Goal: Transaction & Acquisition: Book appointment/travel/reservation

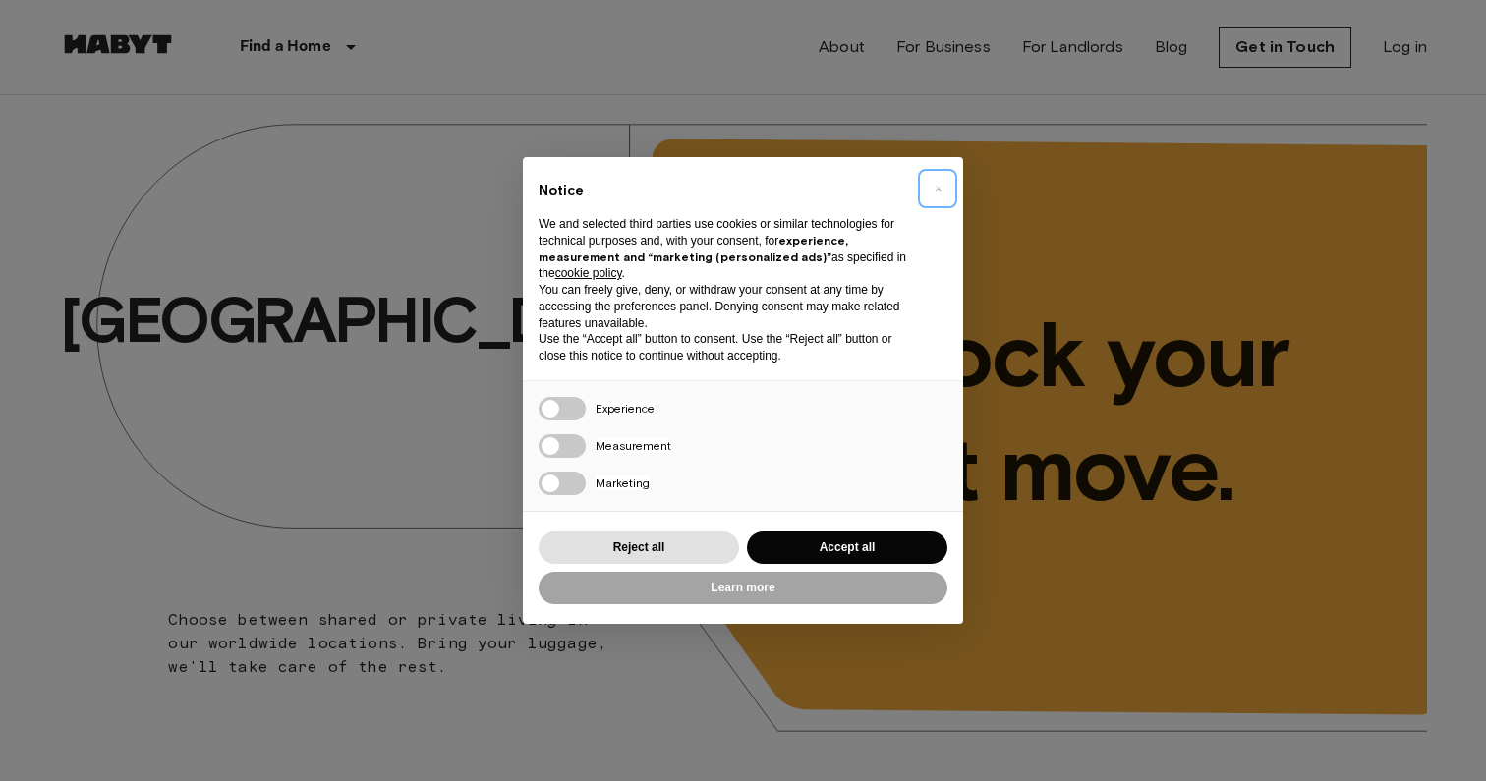
click at [944, 179] on button "×" at bounding box center [937, 188] width 31 height 31
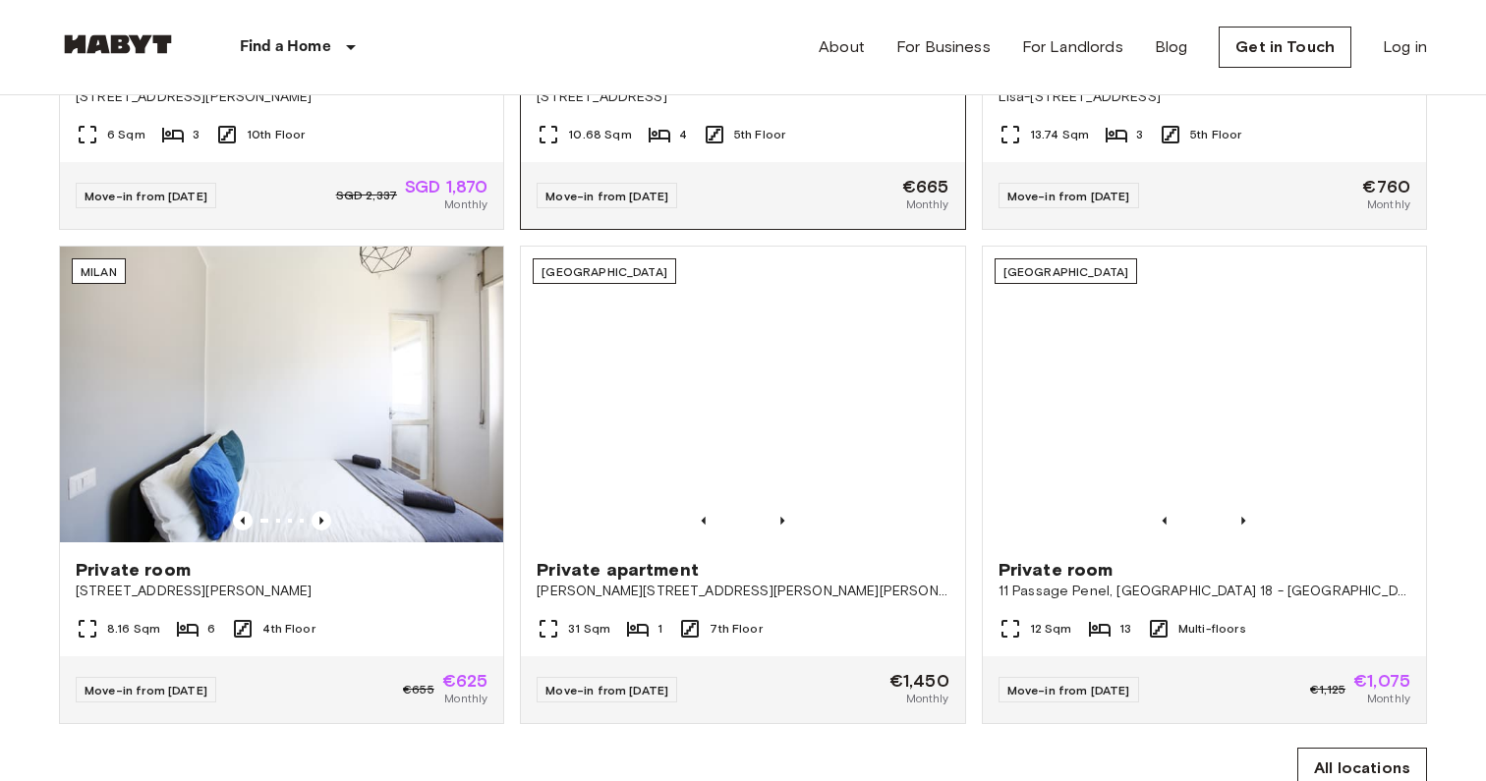
scroll to position [1071, 0]
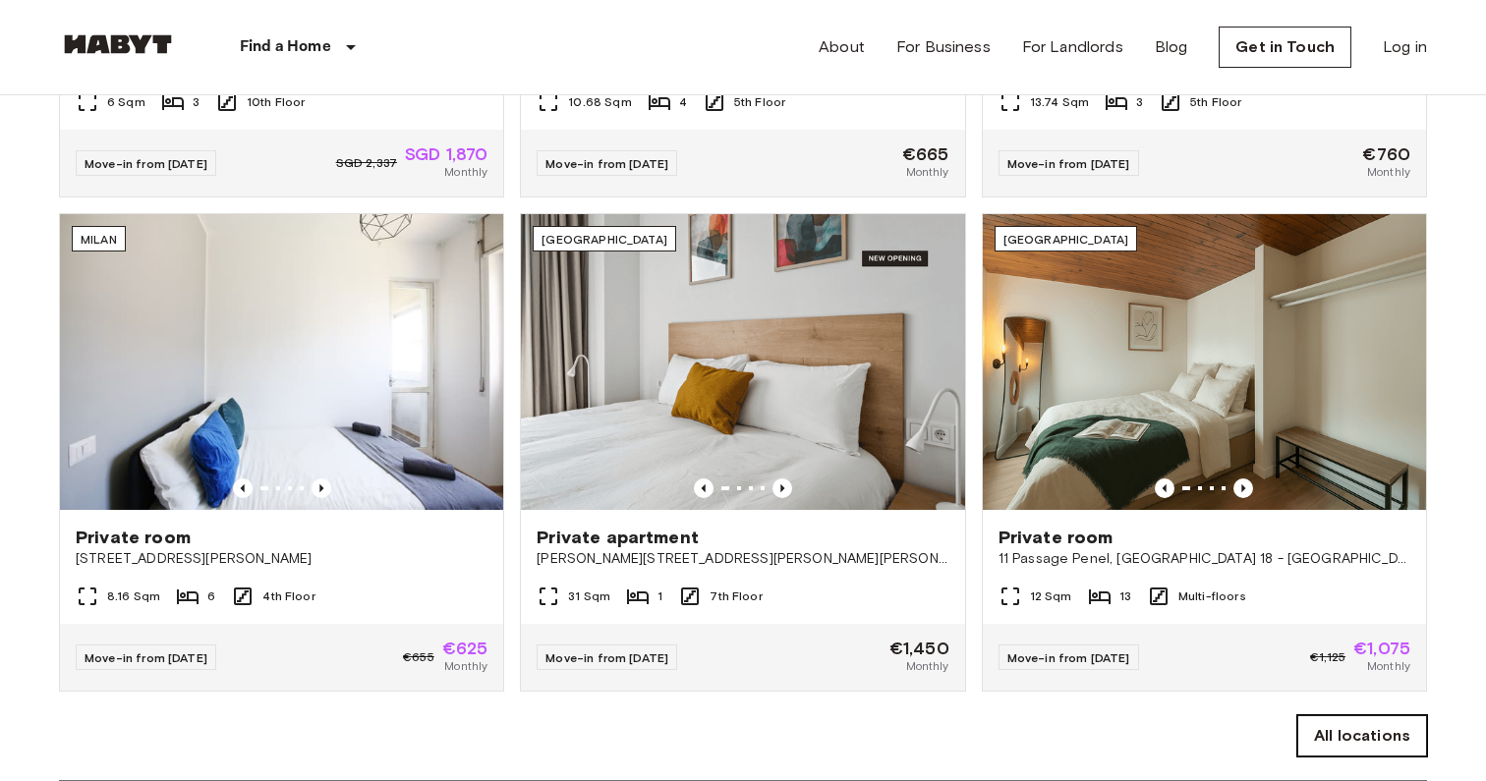
click at [1338, 733] on link "All locations" at bounding box center [1362, 736] width 130 height 41
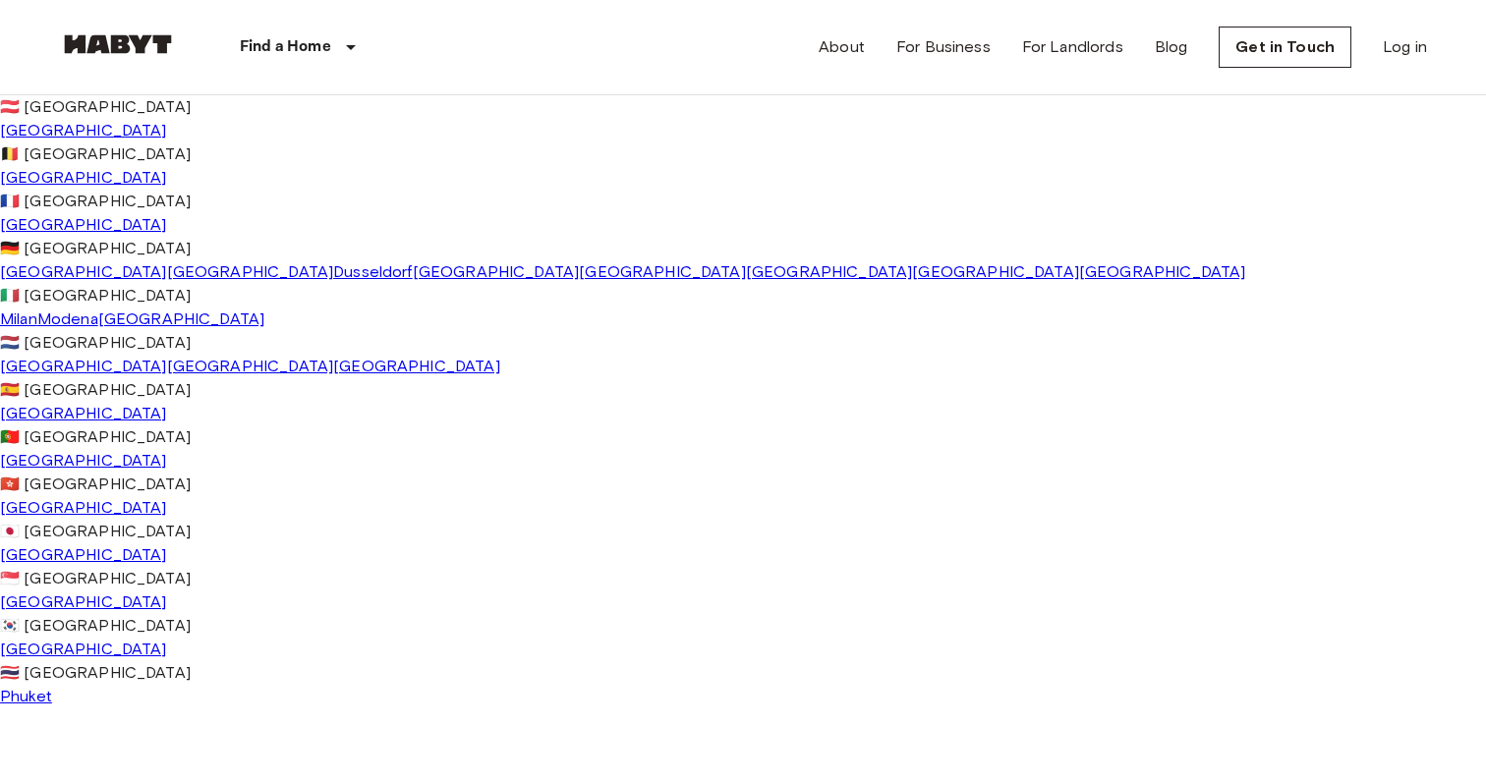
scroll to position [536, 0]
click at [81, 498] on link "[GEOGRAPHIC_DATA]" at bounding box center [83, 507] width 167 height 19
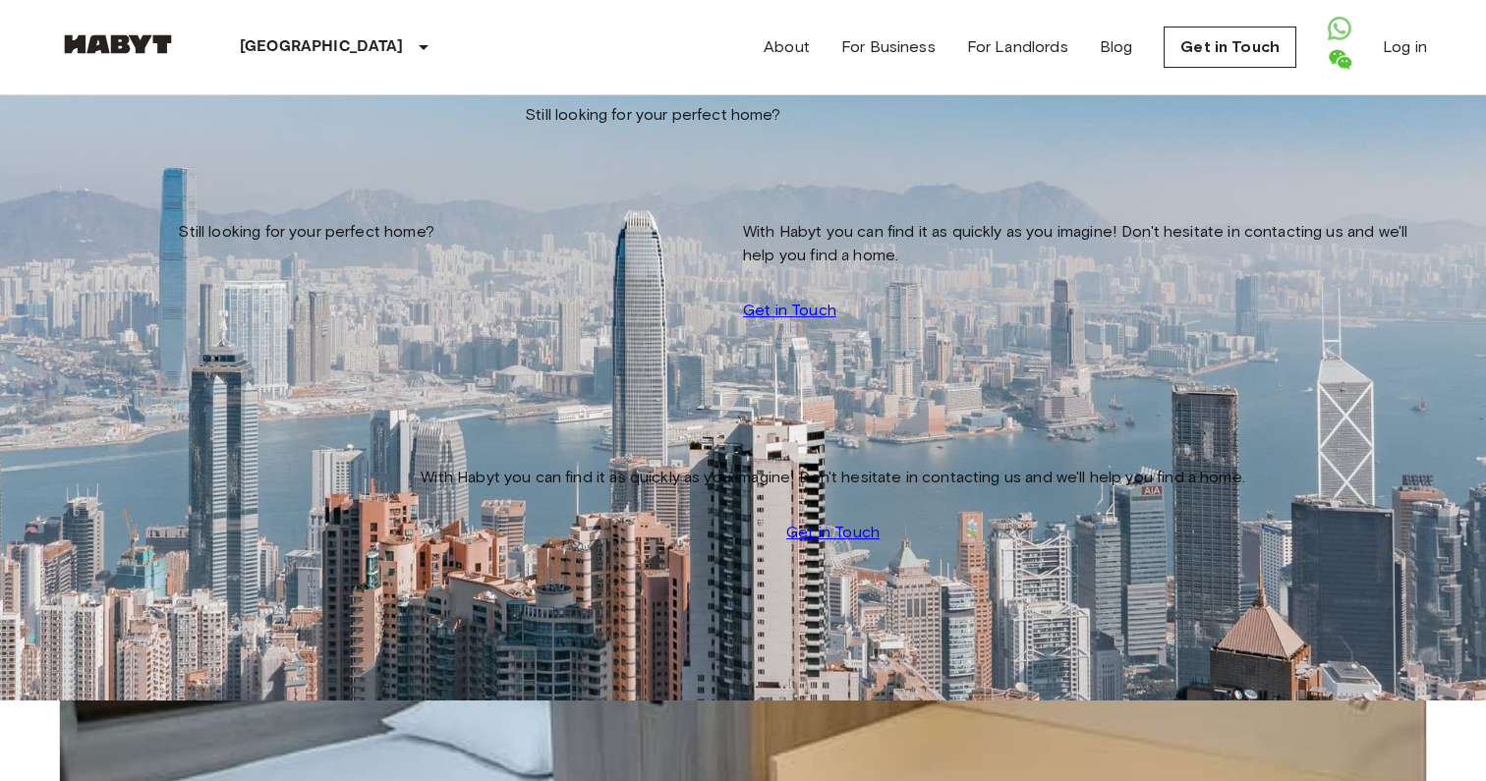
scroll to position [83, 0]
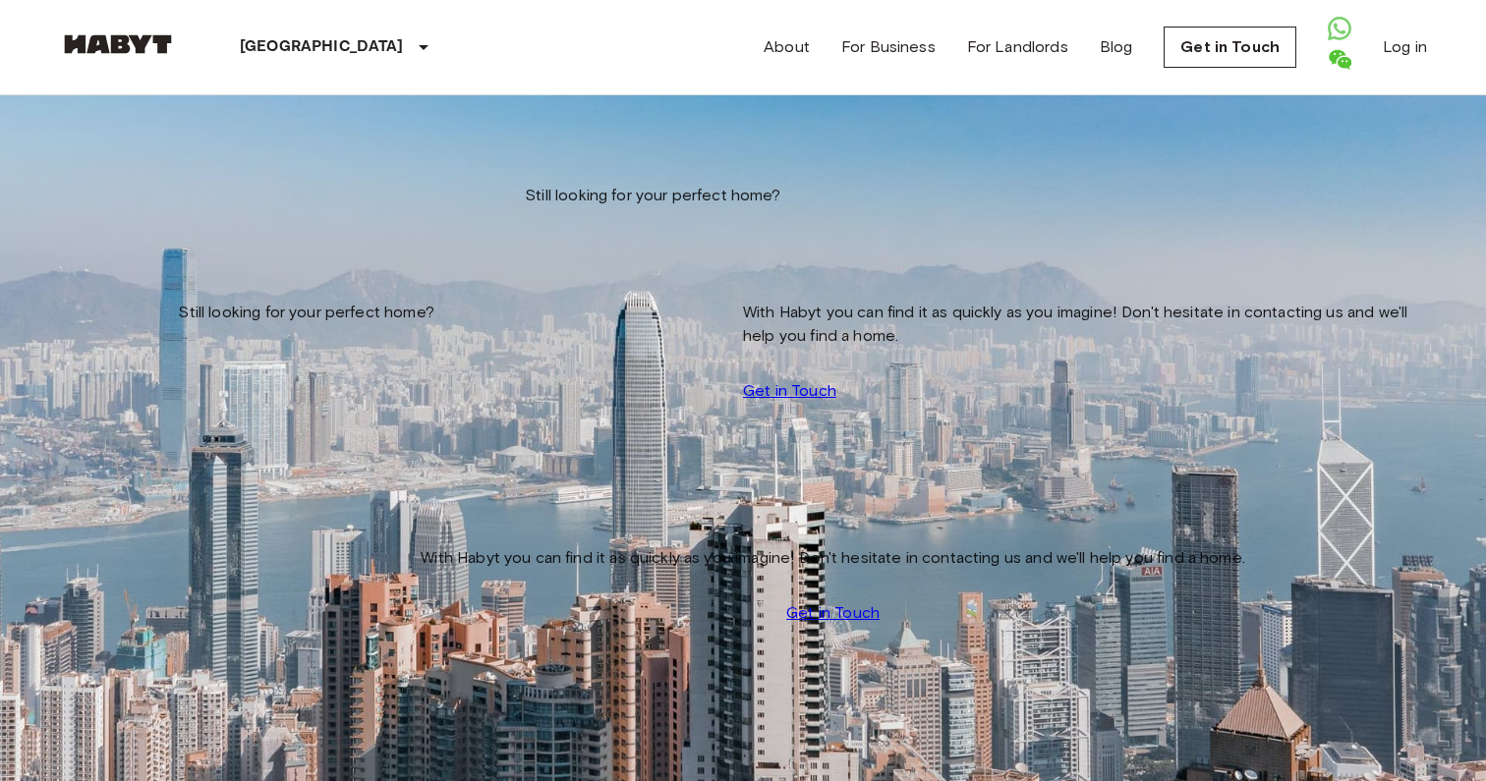
scroll to position [2598, 0]
click at [182, 197] on input "Move-in date" at bounding box center [129, 200] width 140 height 20
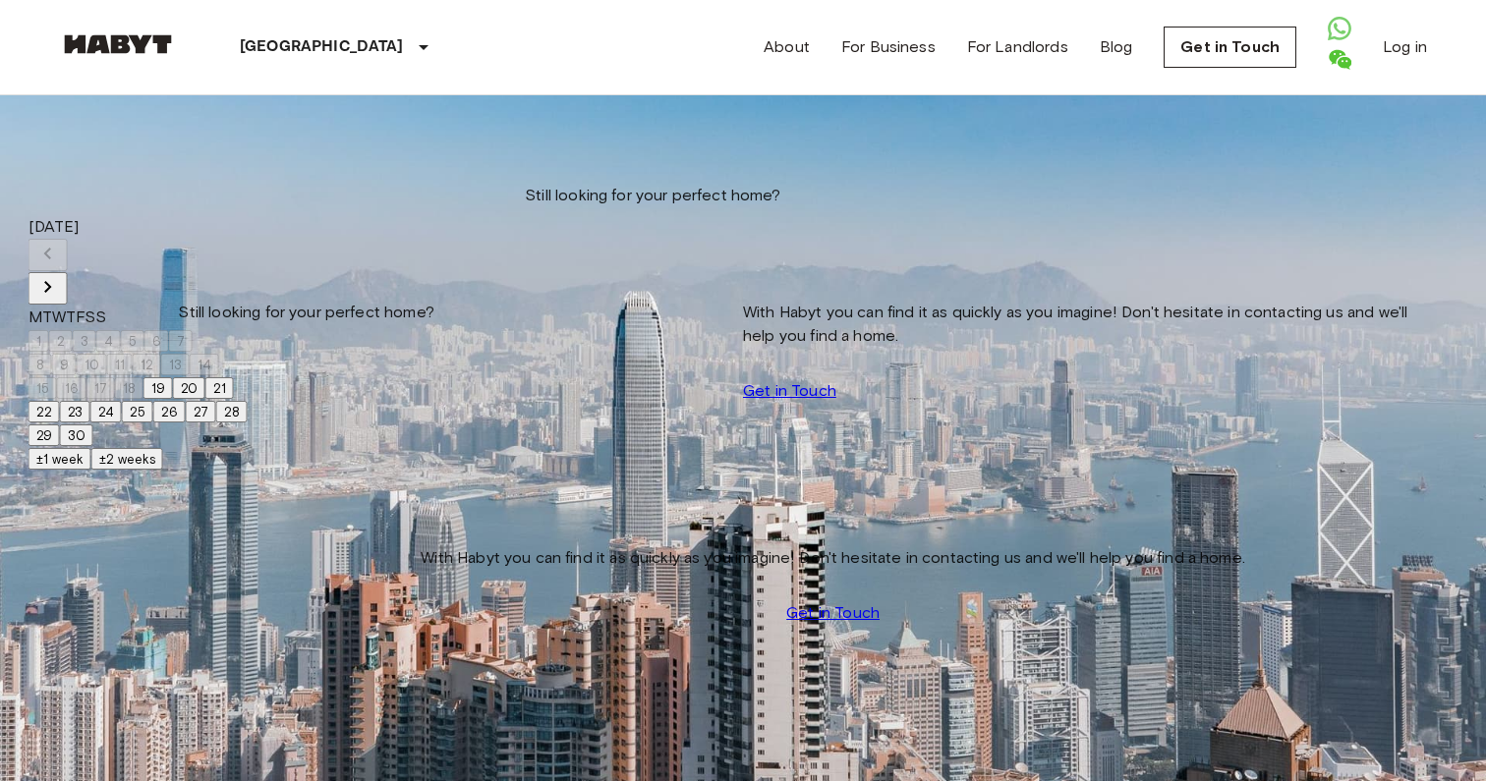
click at [248, 228] on div "[DATE] M T W T F S S 1 2 3 4 5 6 7 8 9 10 11 12 13 14 15 16 17 18 19 20 21 22 2…" at bounding box center [138, 331] width 219 height 232
click at [60, 275] on icon "Next month" at bounding box center [48, 287] width 24 height 24
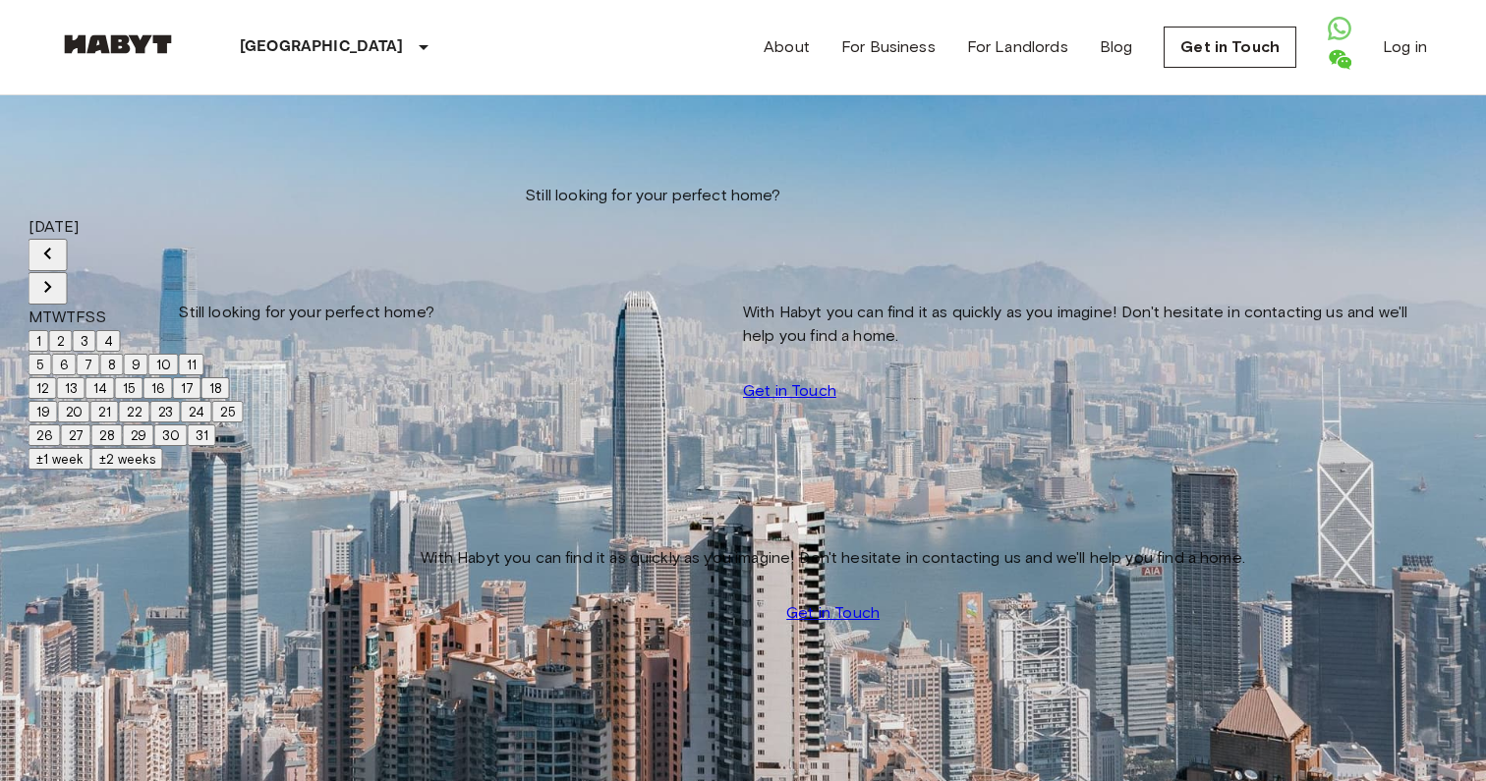
click at [115, 399] on button "14" at bounding box center [100, 388] width 29 height 22
type input "**********"
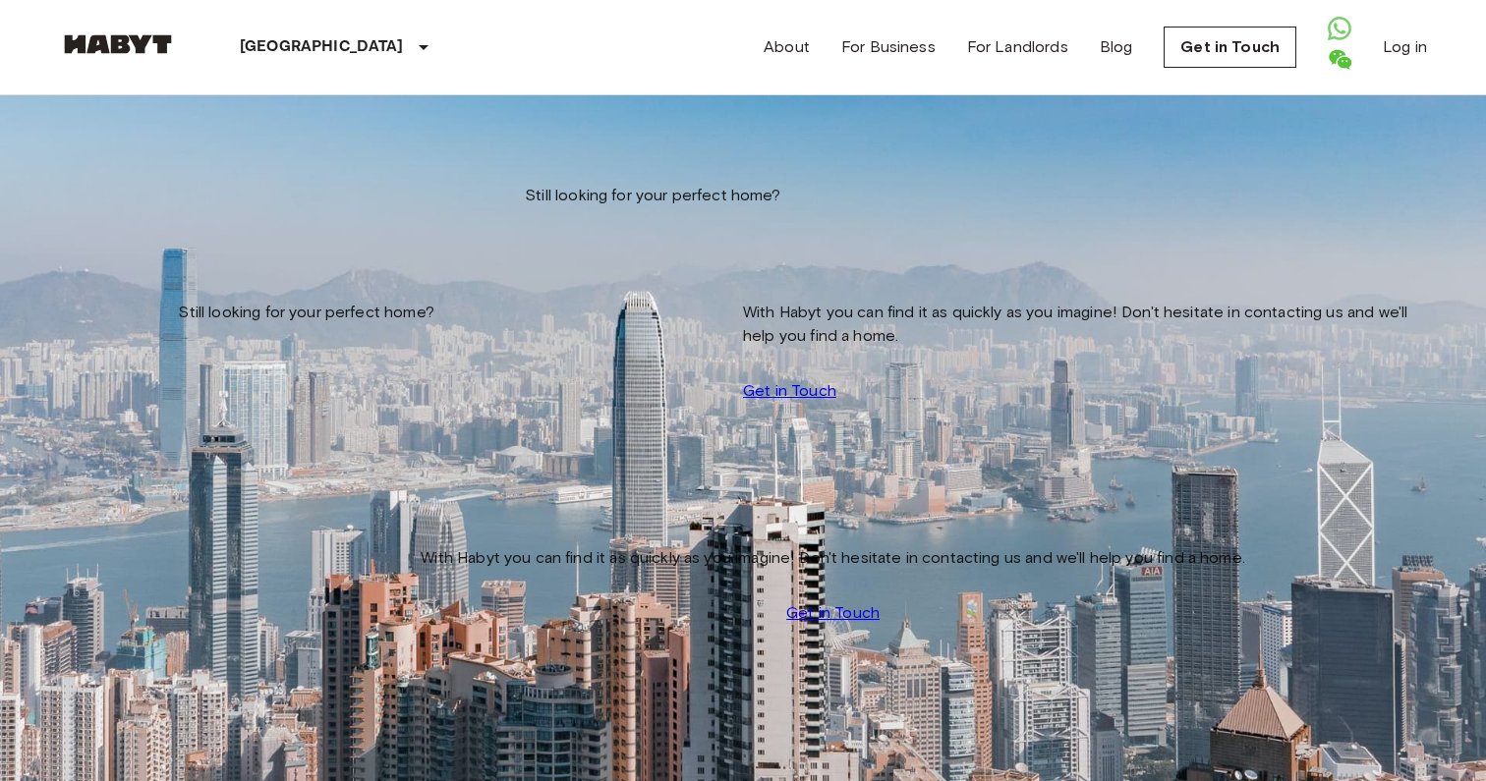
scroll to position [2157, 0]
type input "******"
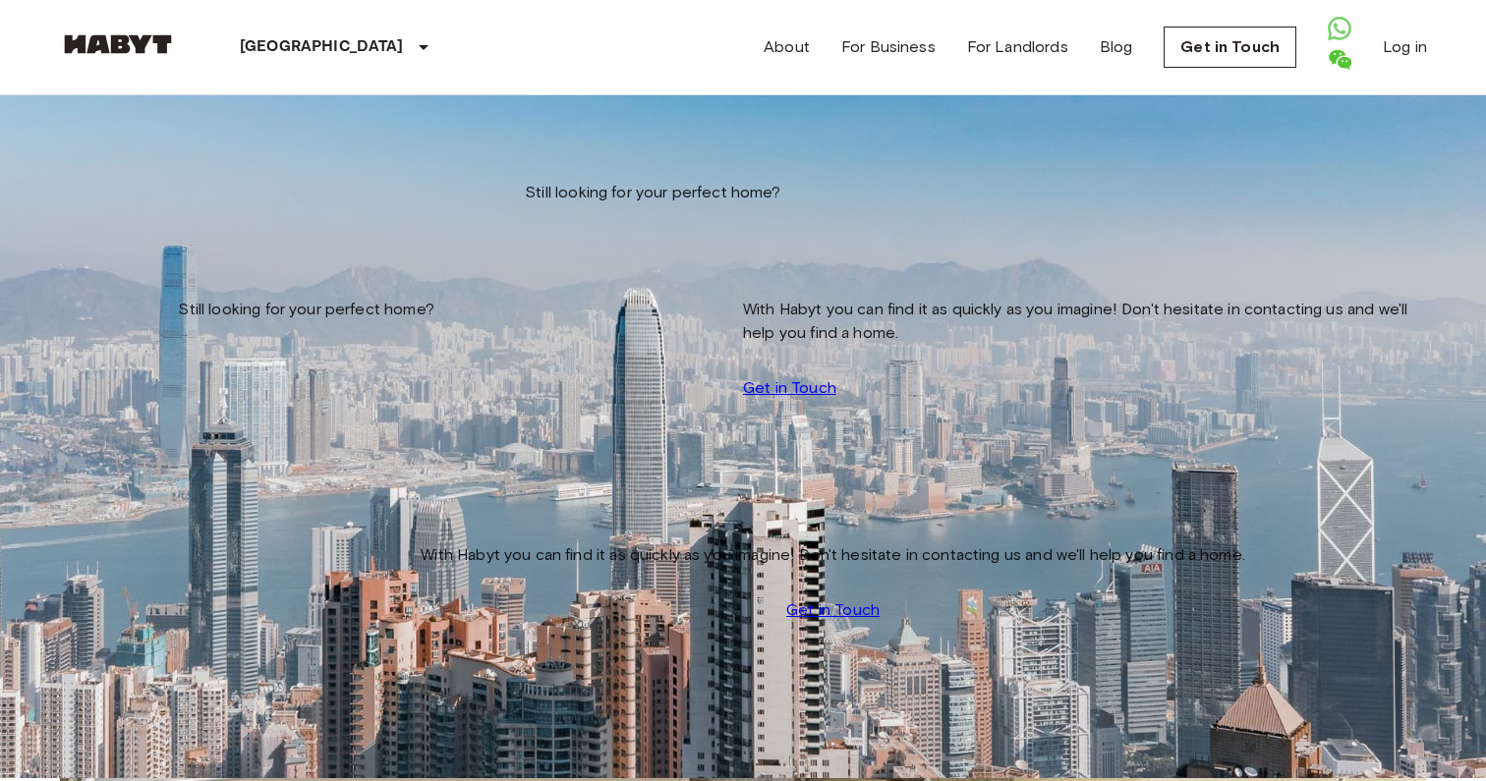
scroll to position [1, 0]
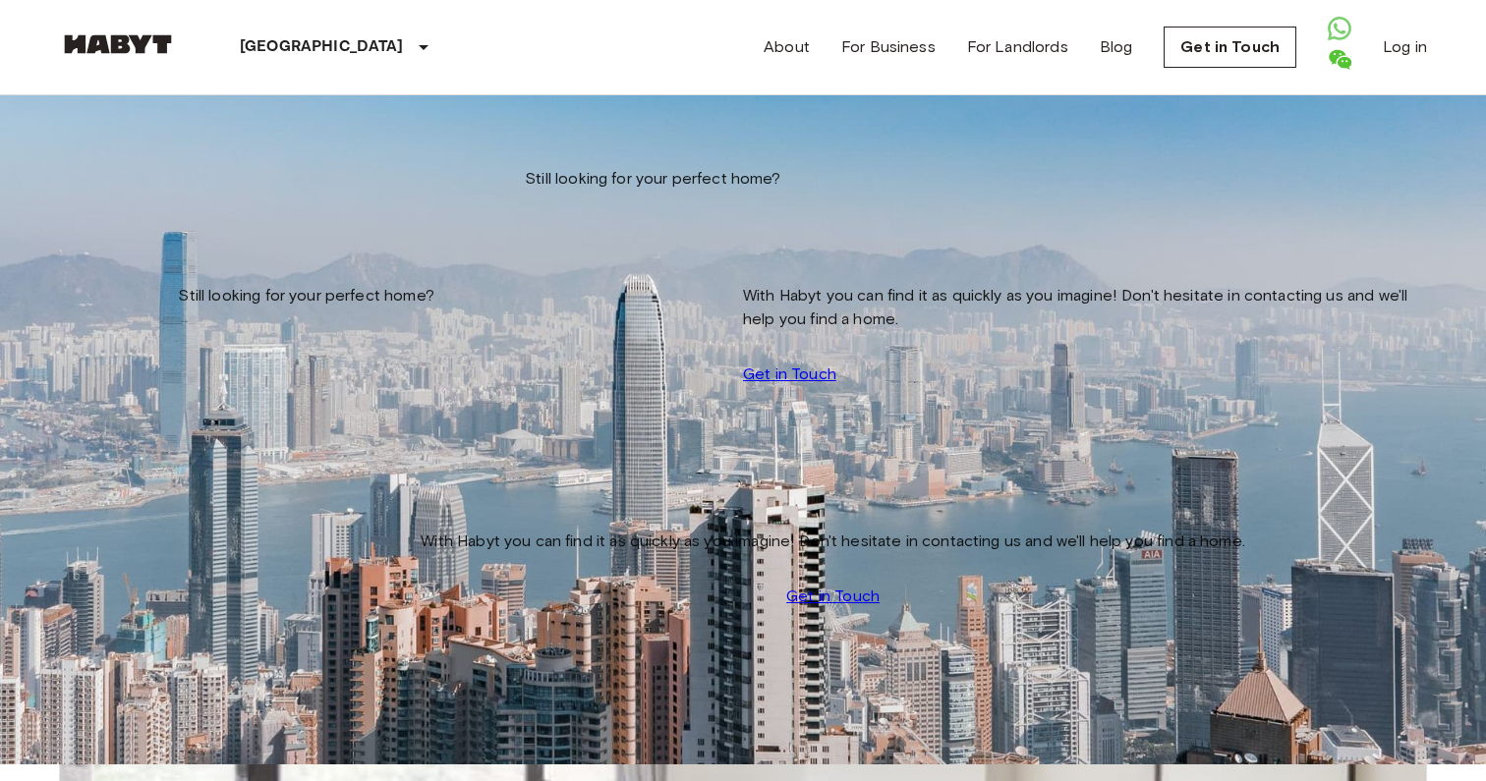
type input "**********"
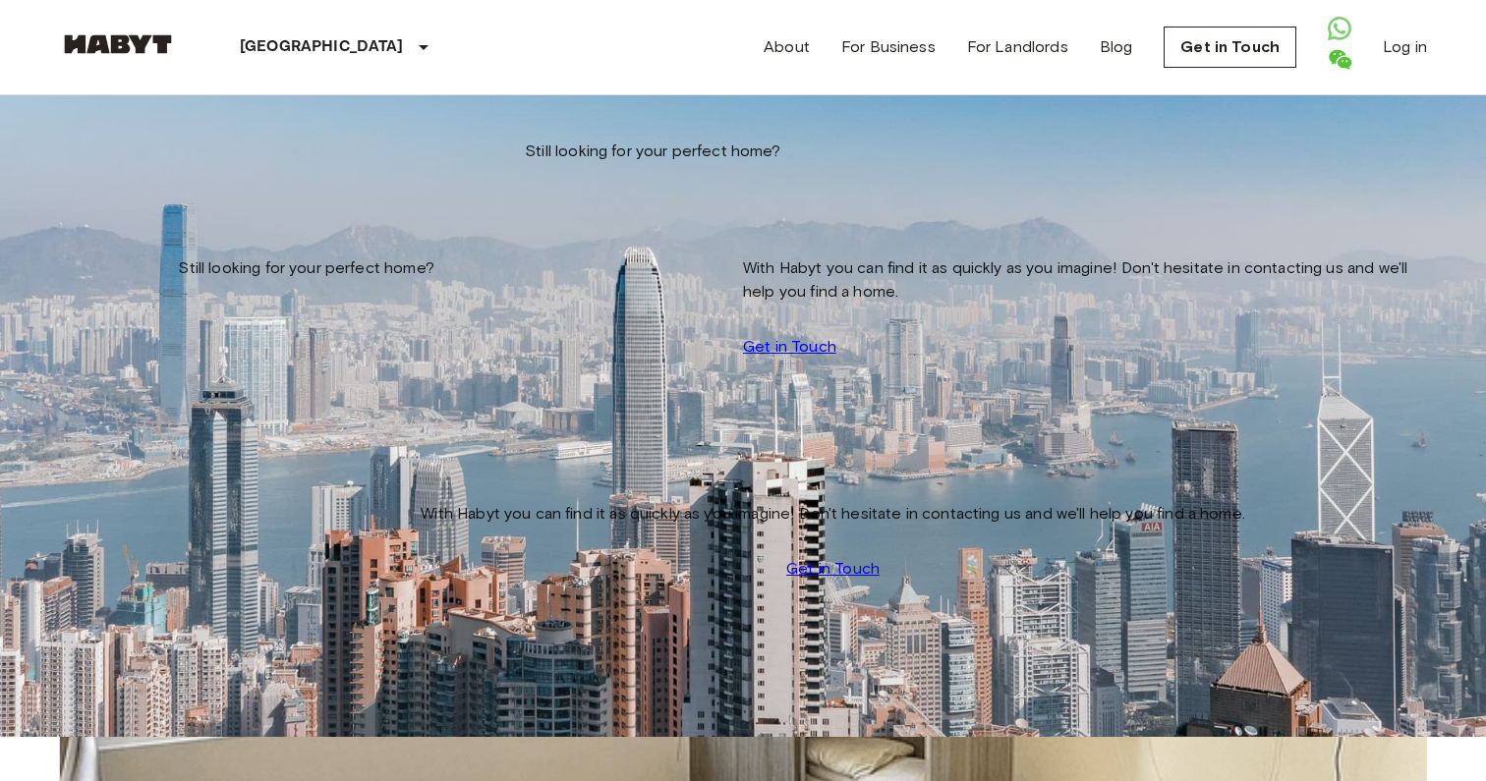
scroll to position [363, 0]
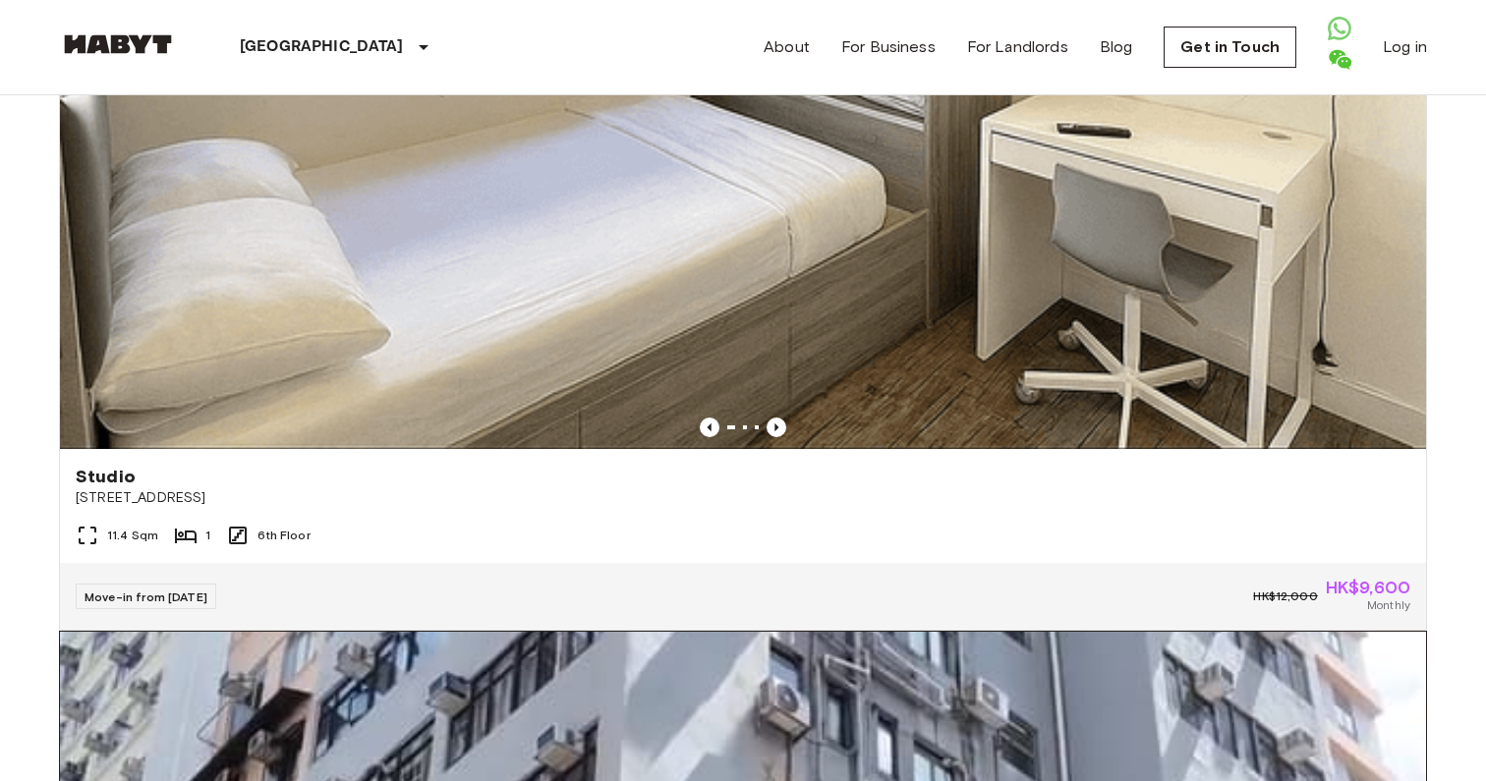
scroll to position [1863, 0]
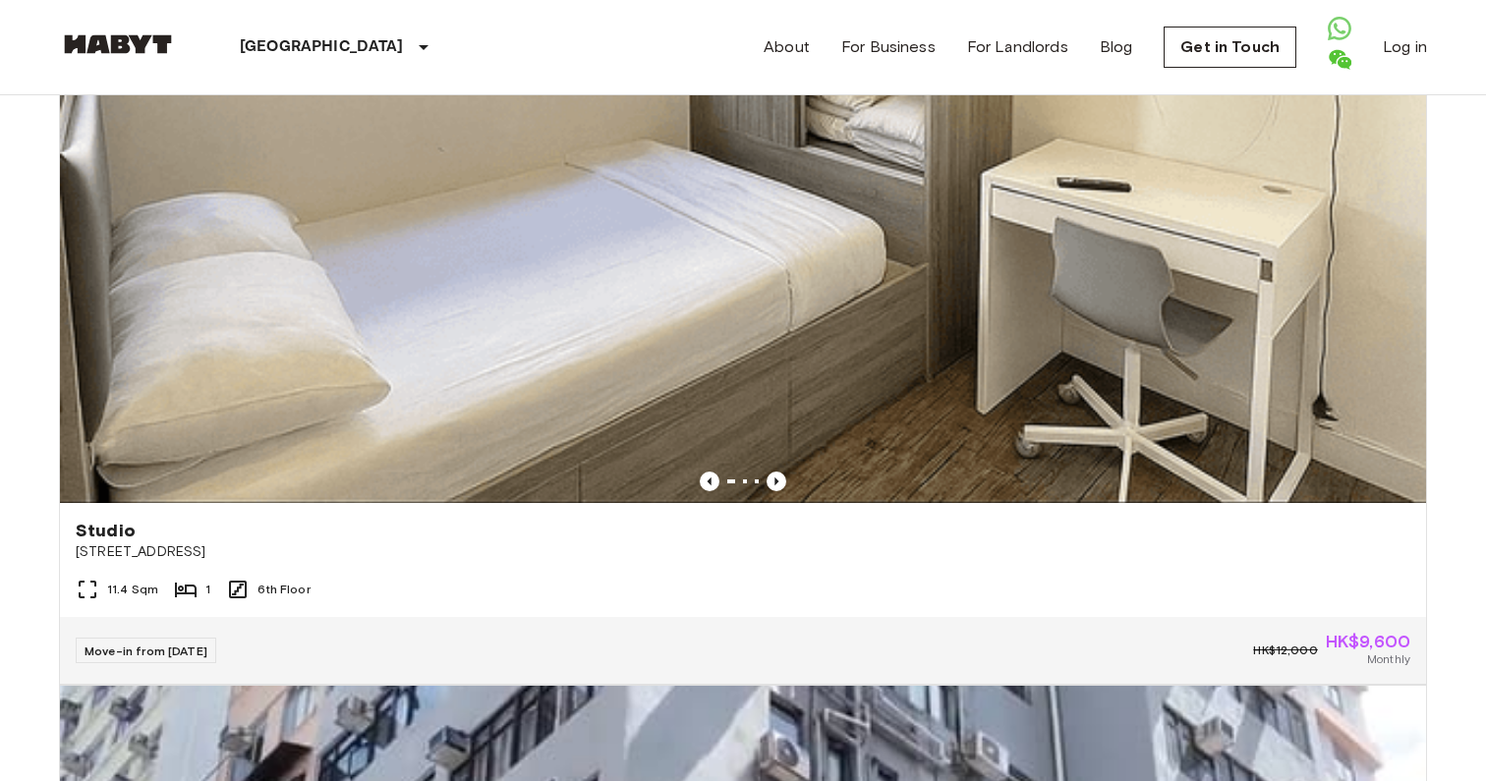
scroll to position [1799, 0]
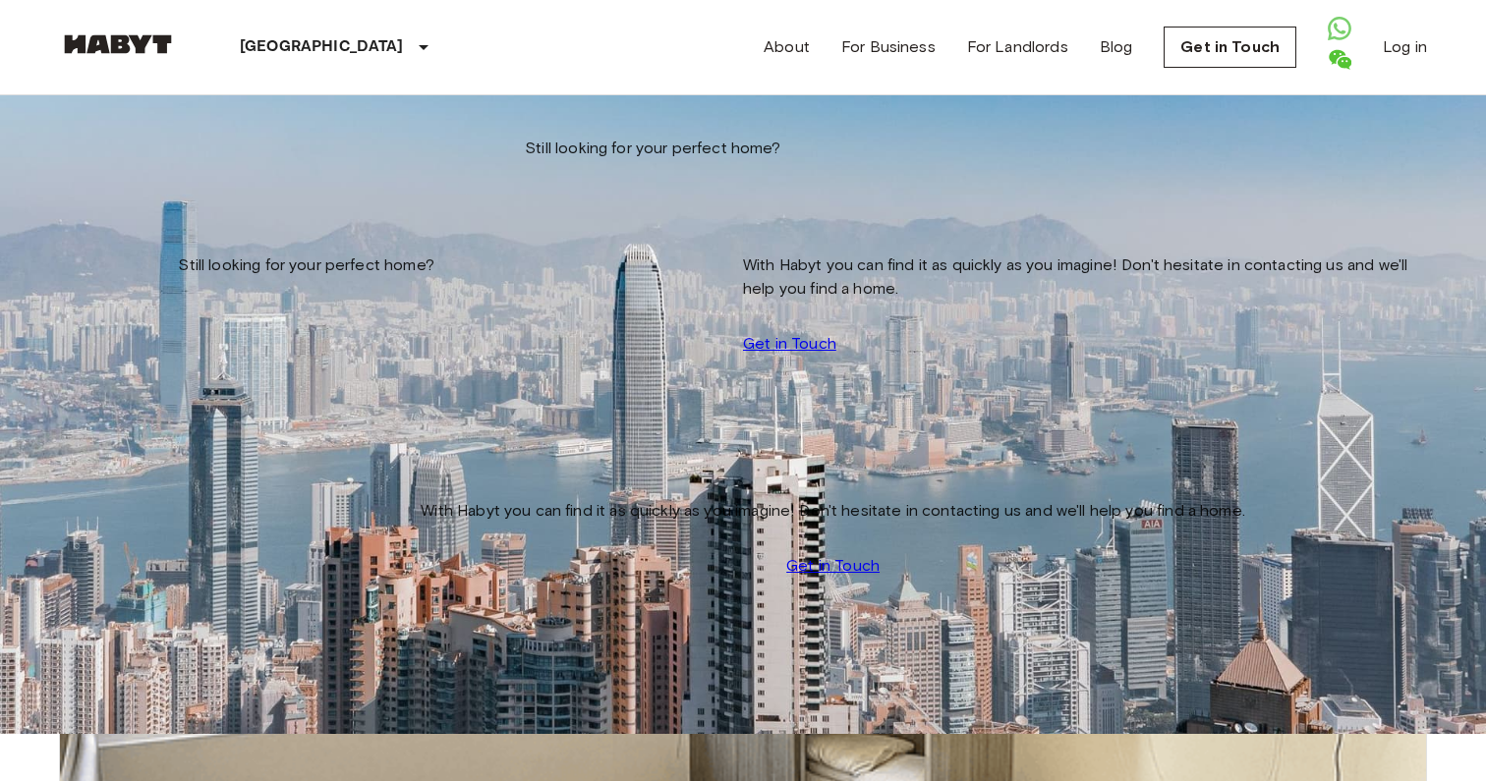
scroll to position [0, 0]
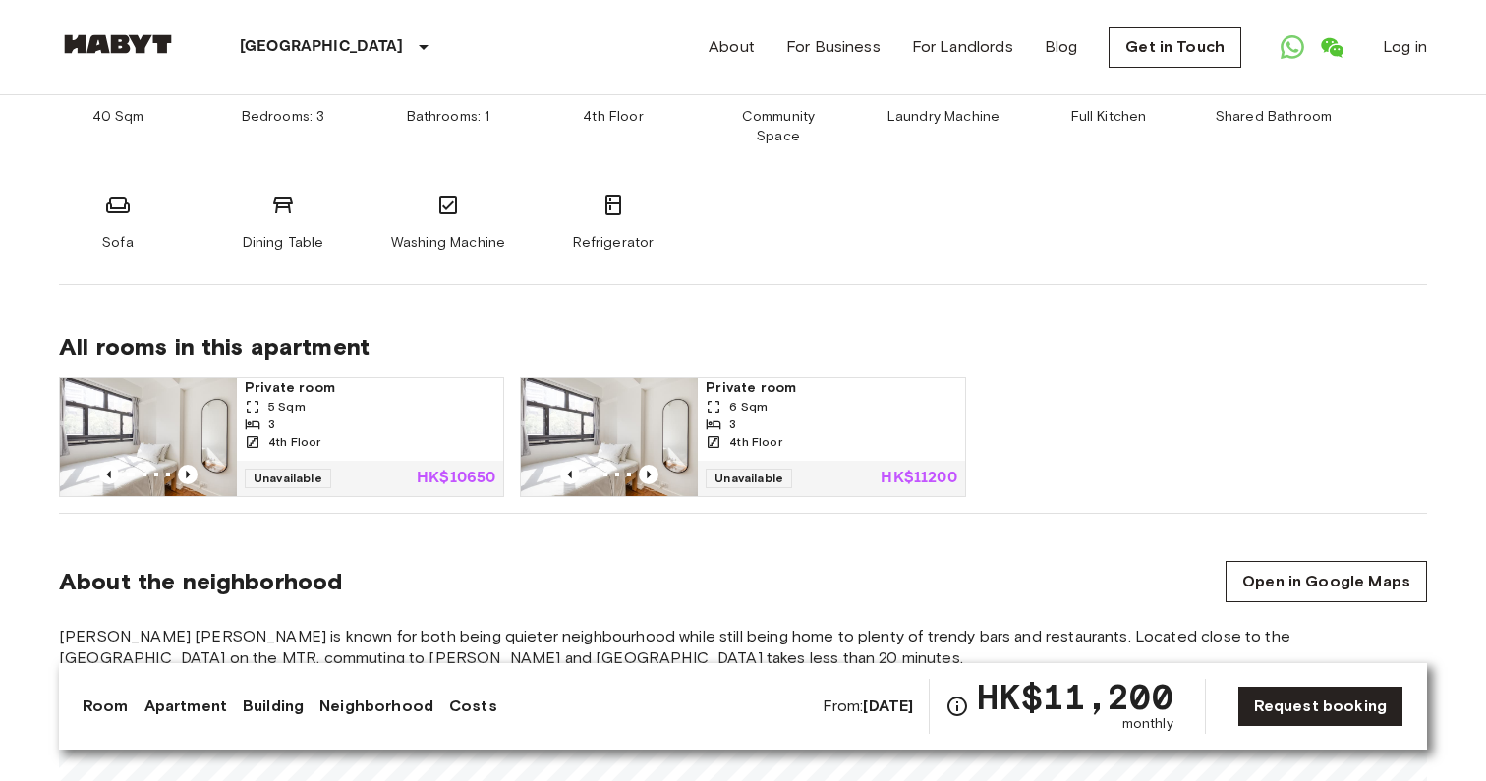
scroll to position [1166, 0]
click at [189, 470] on icon "Previous image" at bounding box center [188, 474] width 4 height 8
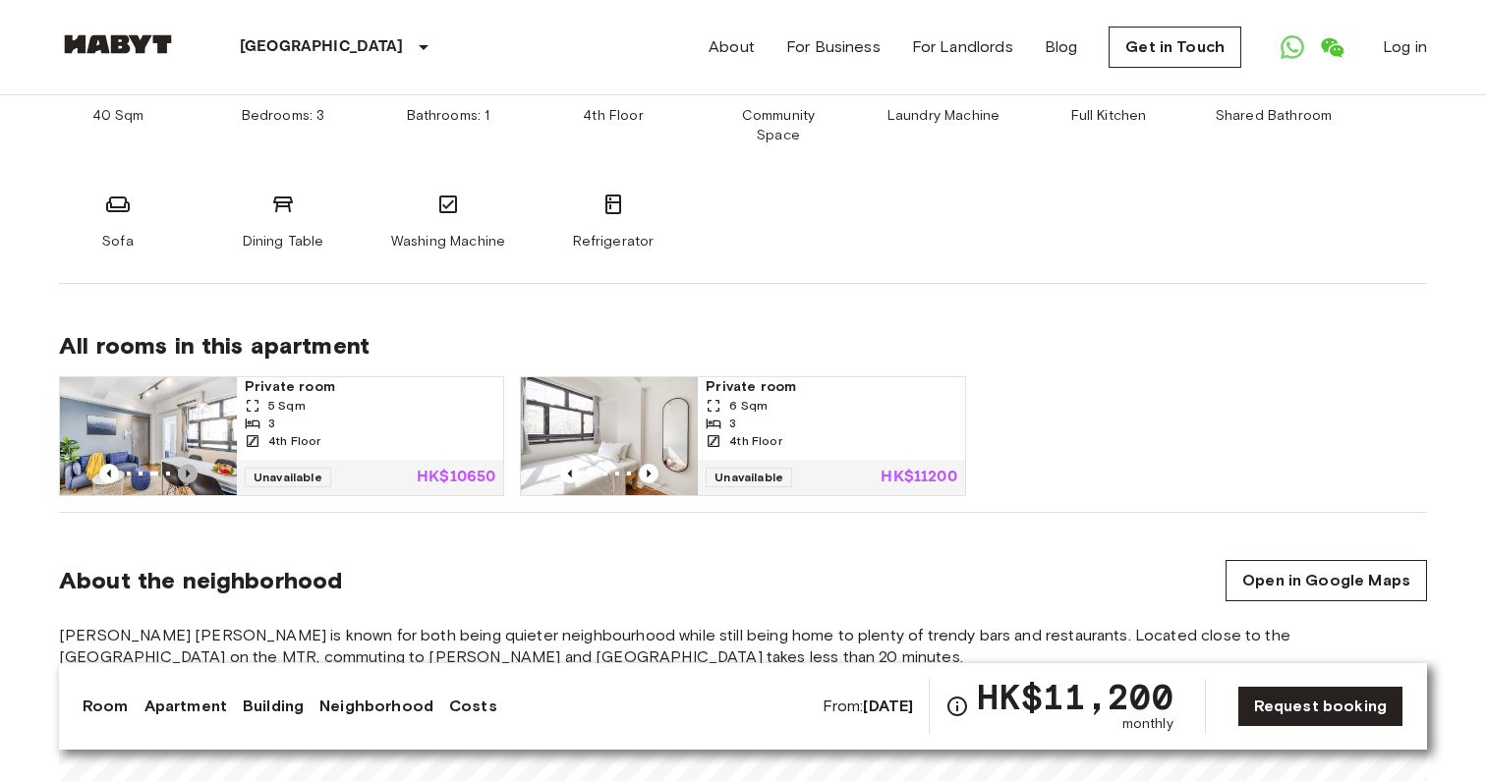
click at [190, 470] on icon "Previous image" at bounding box center [188, 474] width 4 height 8
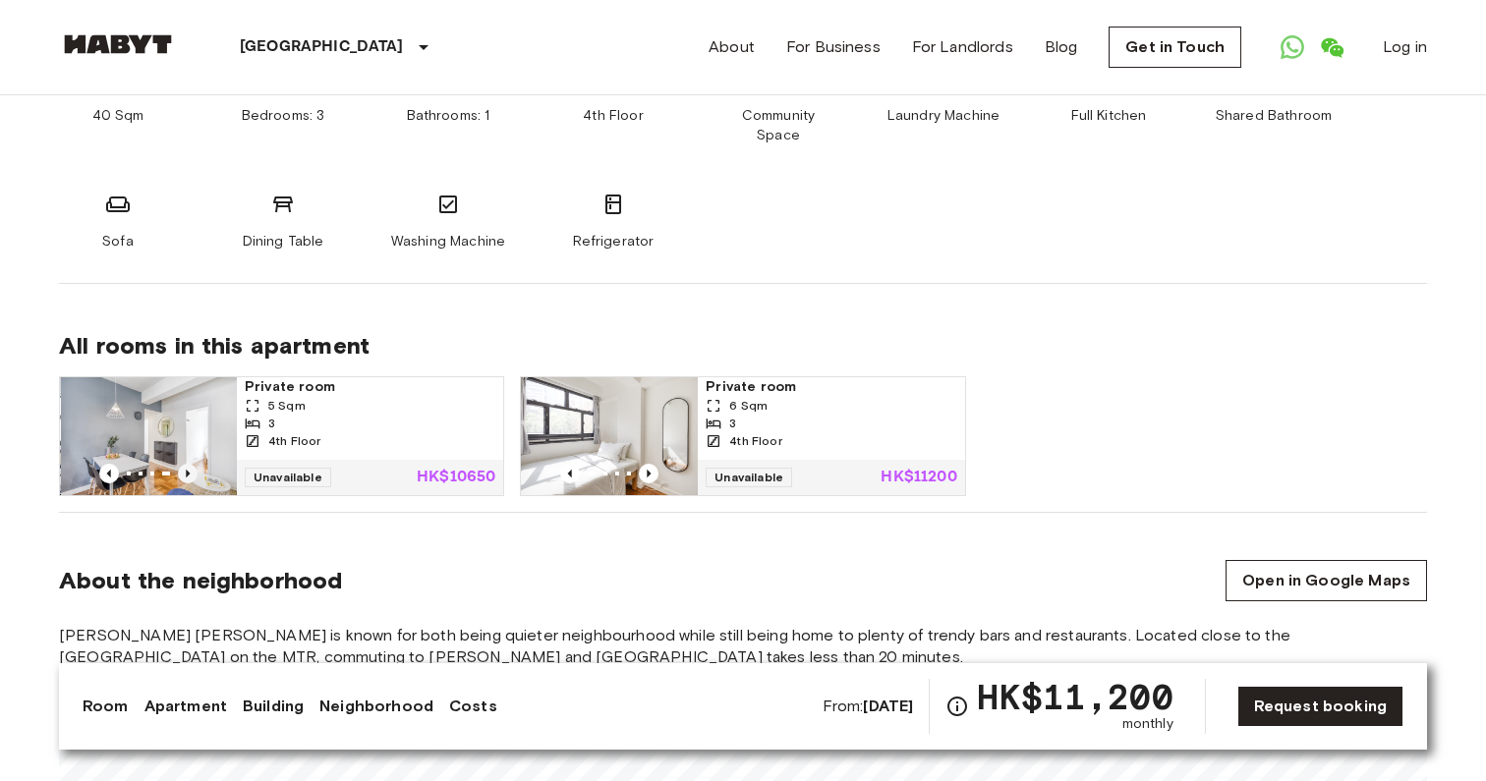
click at [190, 470] on icon "Previous image" at bounding box center [188, 474] width 4 height 8
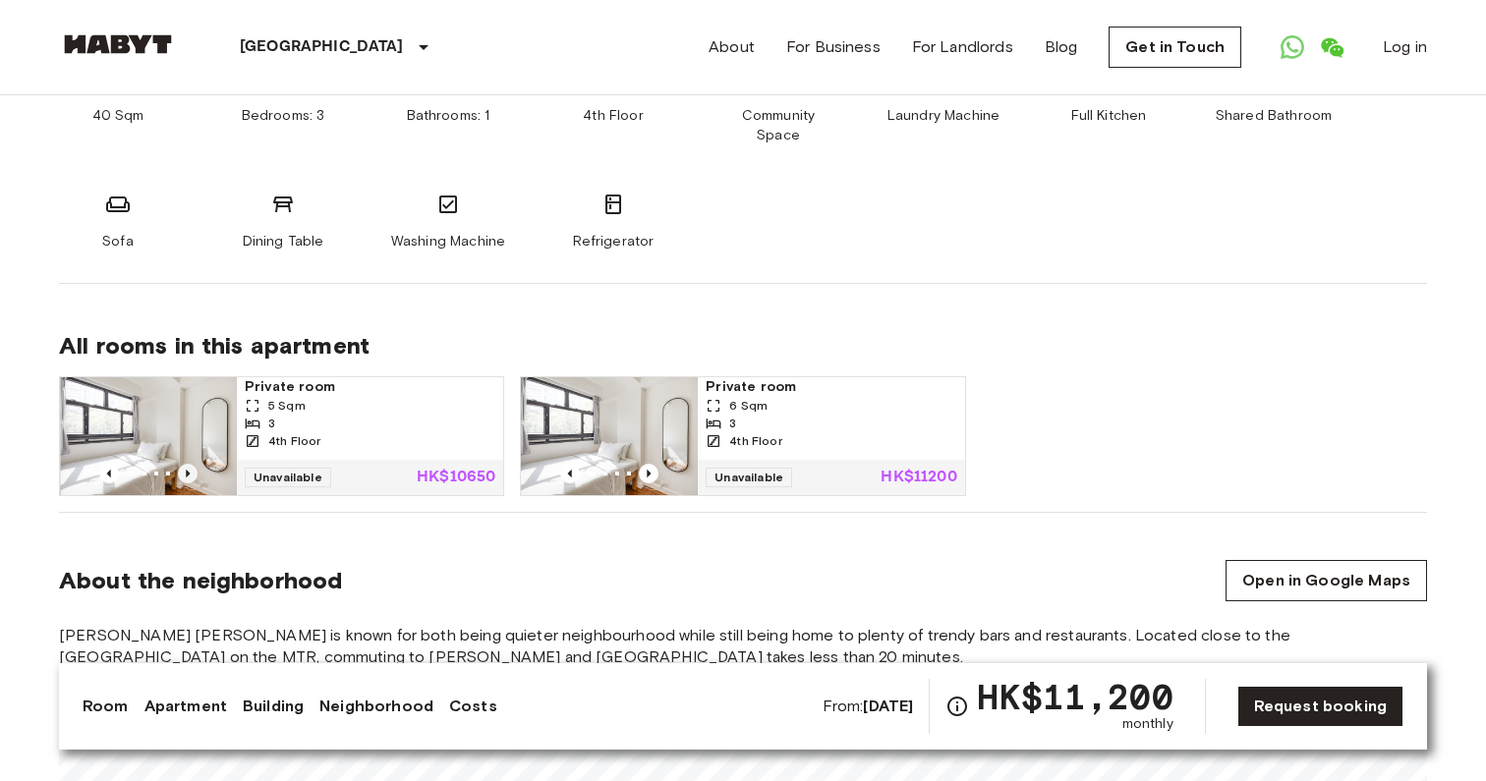
click at [190, 470] on icon "Previous image" at bounding box center [188, 474] width 4 height 8
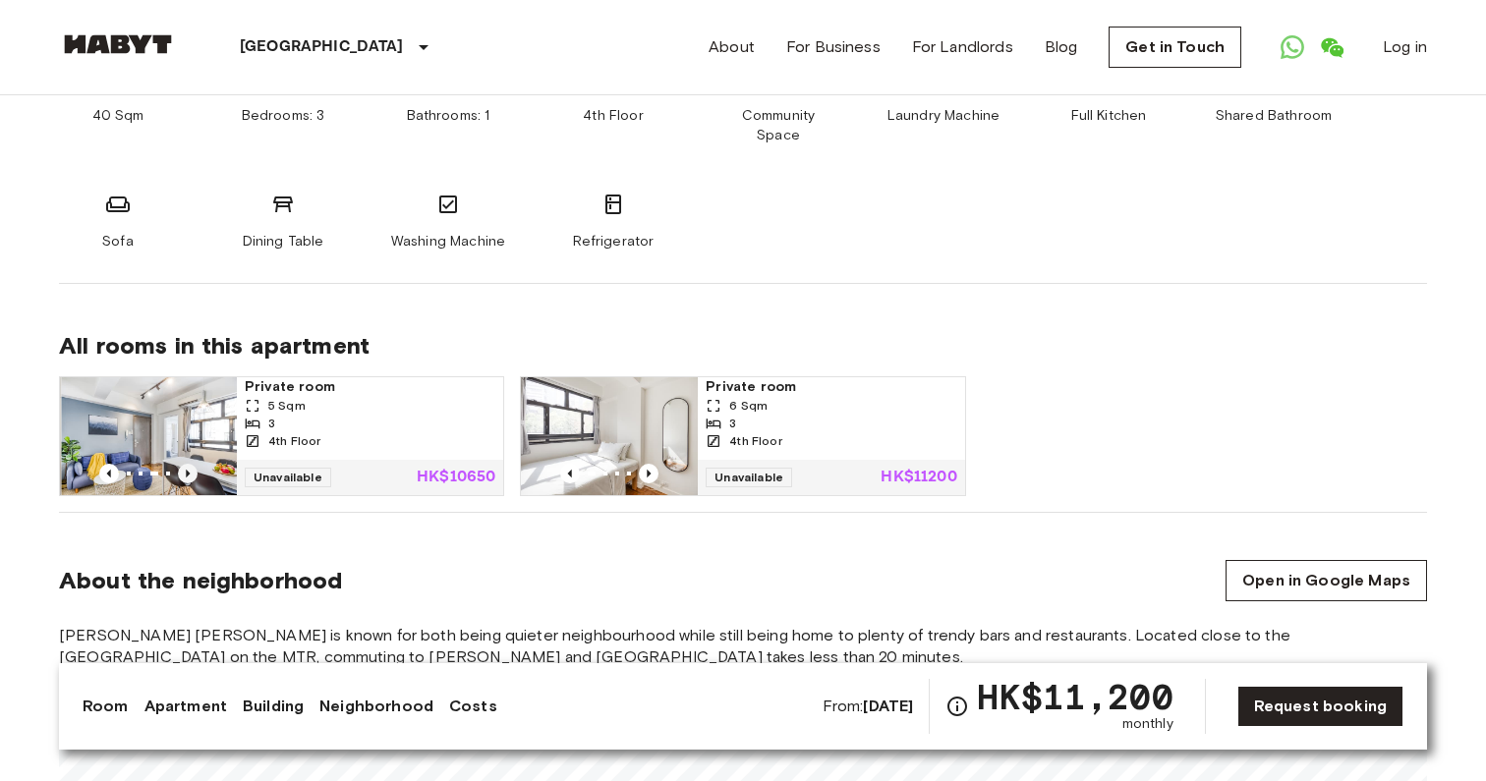
click at [191, 464] on icon "Previous image" at bounding box center [188, 474] width 20 height 20
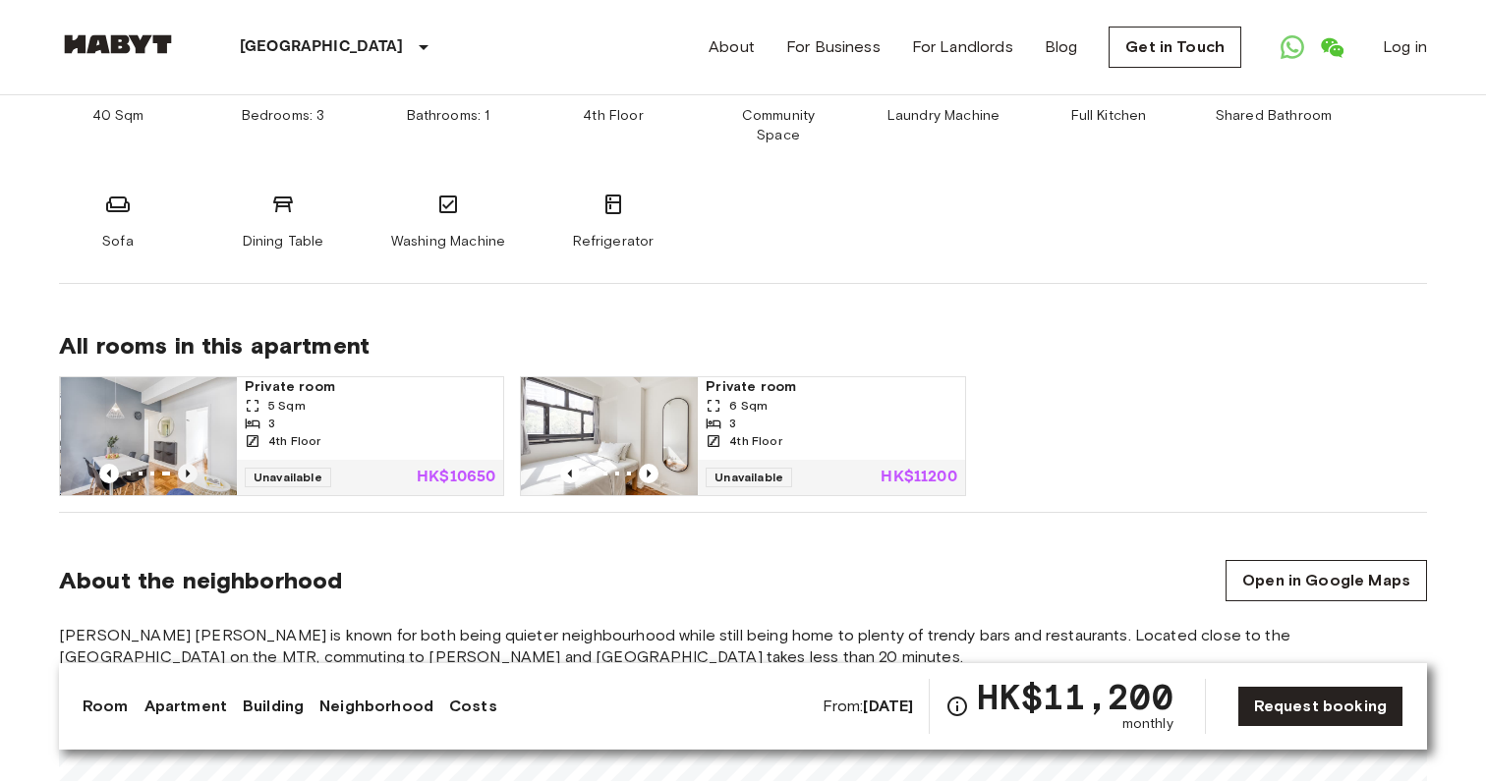
click at [191, 464] on icon "Previous image" at bounding box center [188, 474] width 20 height 20
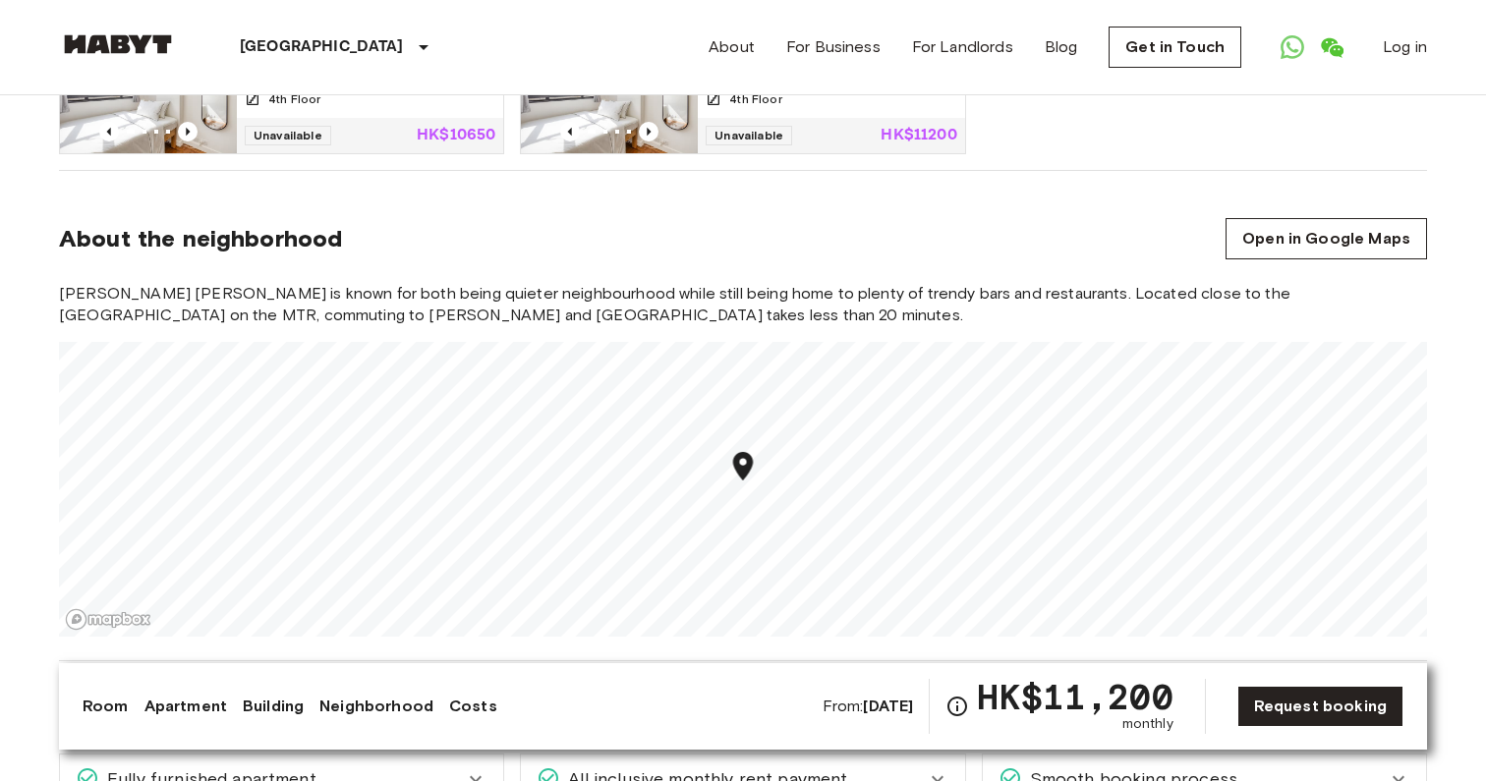
scroll to position [1525, 0]
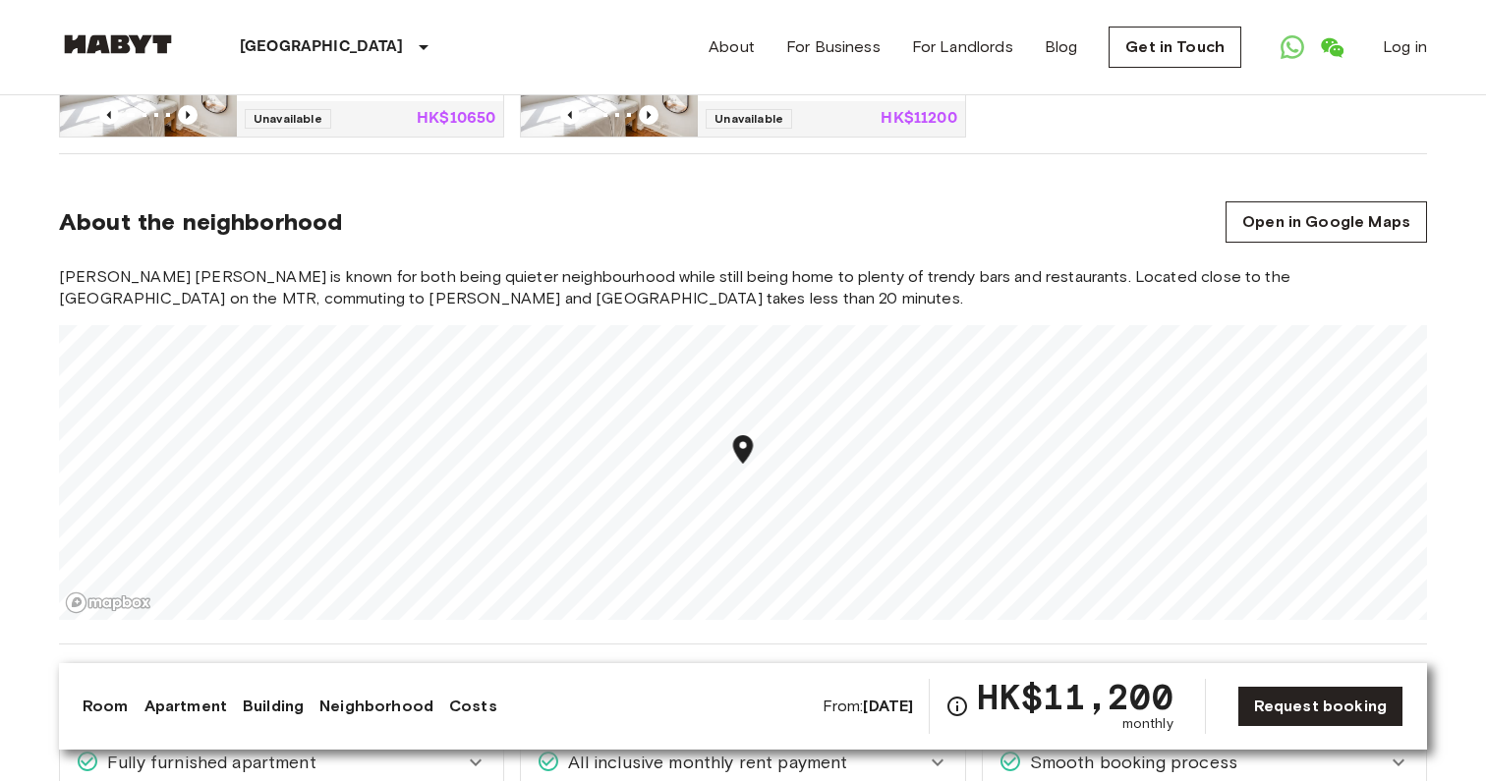
click at [926, 708] on div "From: Jan 1 2026 HK$11,200 monthly" at bounding box center [998, 706] width 351 height 55
